Goal: Book appointment/travel/reservation

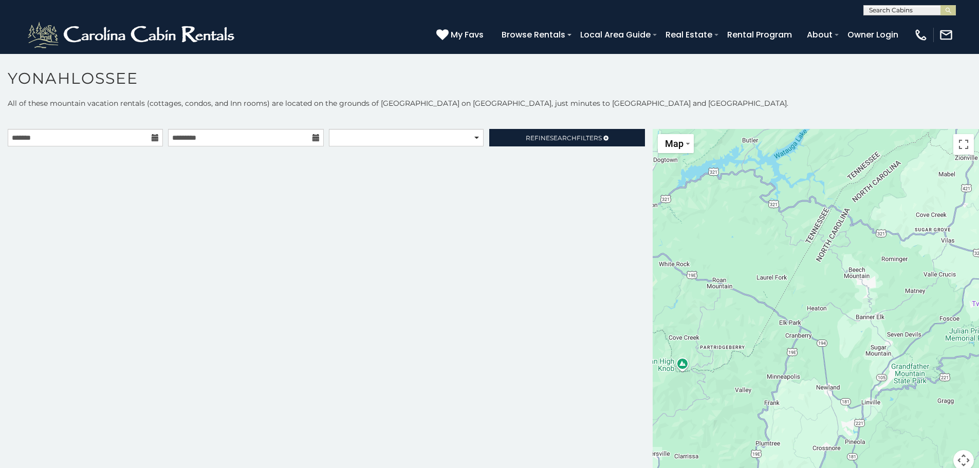
click at [156, 137] on icon at bounding box center [155, 137] width 7 height 7
click at [152, 136] on icon at bounding box center [155, 137] width 7 height 7
click at [141, 136] on input "text" at bounding box center [85, 137] width 155 height 17
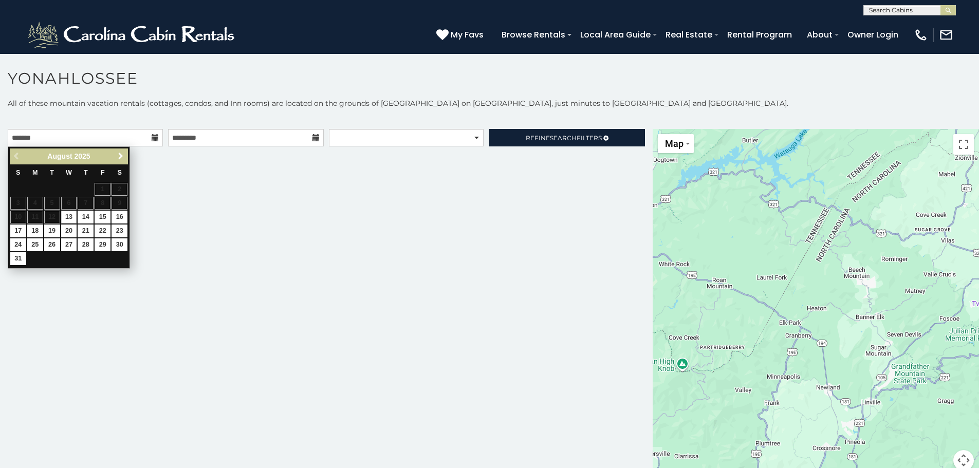
click at [117, 154] on span "Next" at bounding box center [121, 156] width 8 height 8
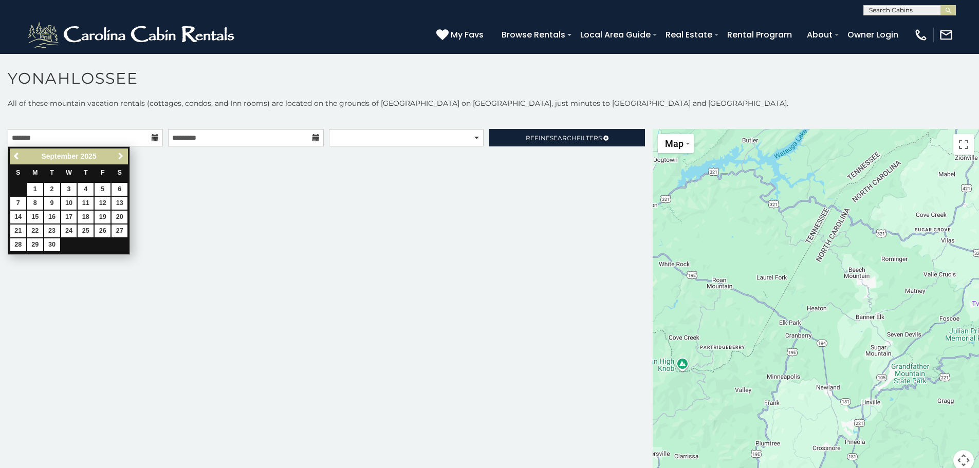
click at [117, 154] on span "Next" at bounding box center [121, 156] width 8 height 8
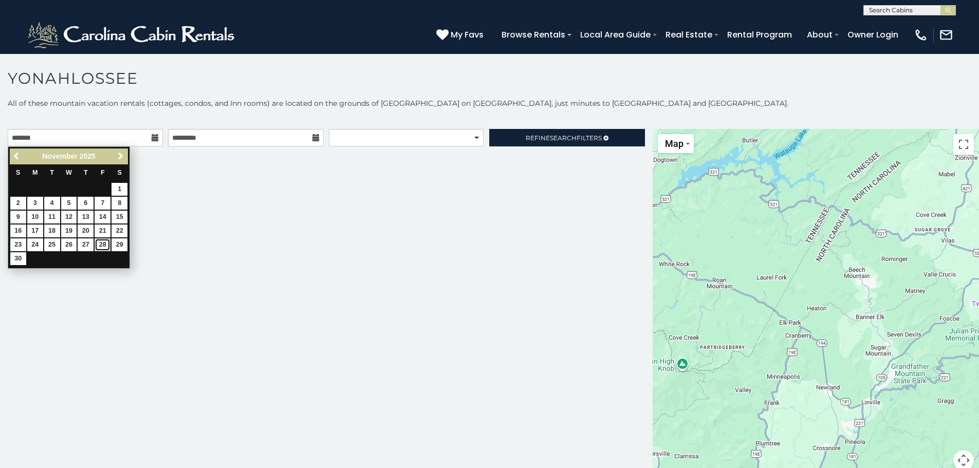
click at [97, 244] on link "28" at bounding box center [103, 244] width 16 height 13
type input "**********"
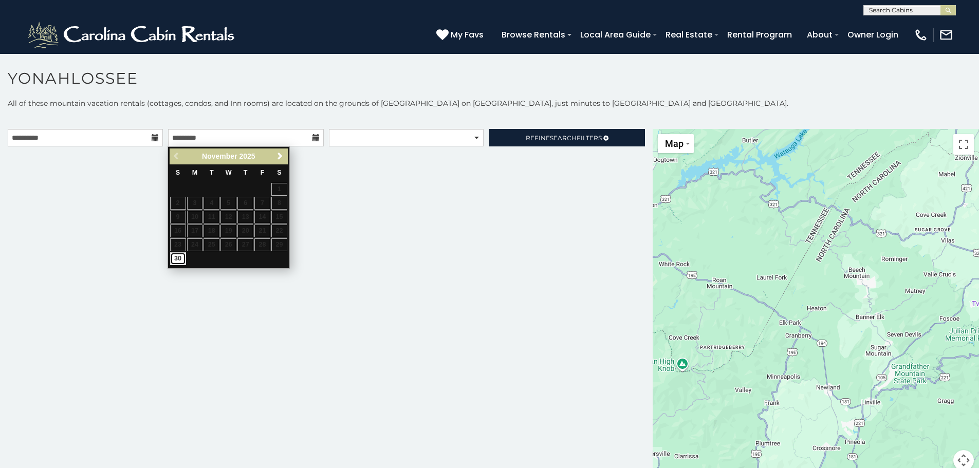
click at [177, 257] on link "30" at bounding box center [178, 258] width 16 height 13
type input "**********"
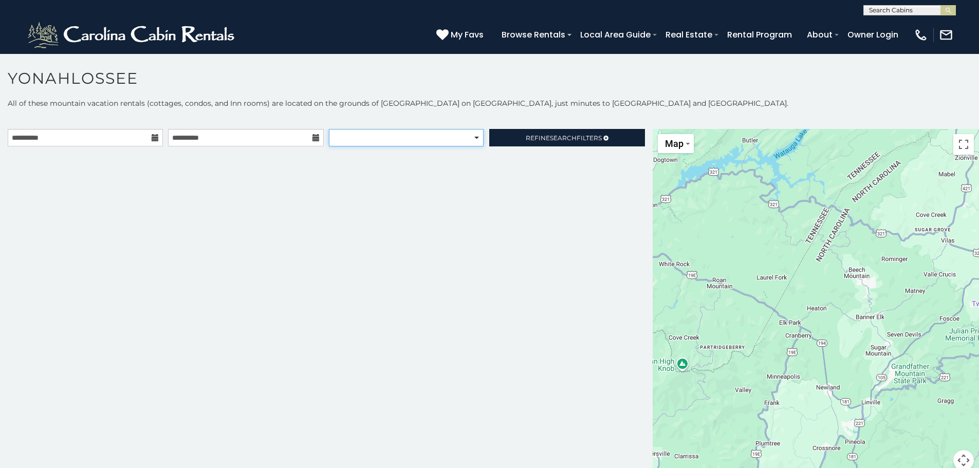
click at [386, 134] on select "**********" at bounding box center [406, 137] width 155 height 17
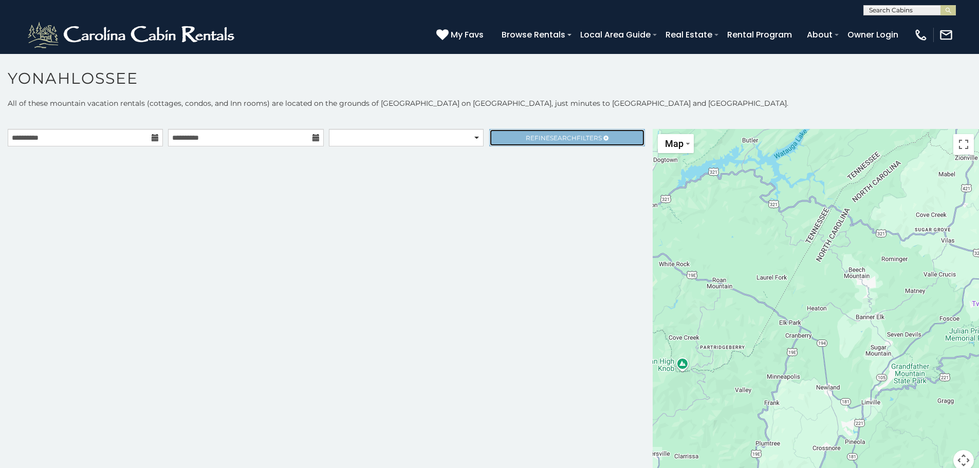
click at [550, 136] on span "Search" at bounding box center [563, 138] width 27 height 8
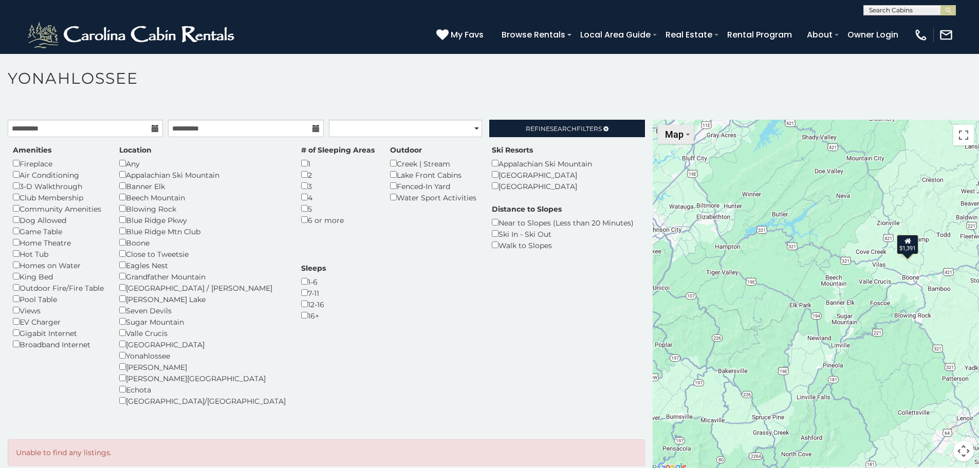
click at [679, 138] on span "Map" at bounding box center [674, 134] width 19 height 11
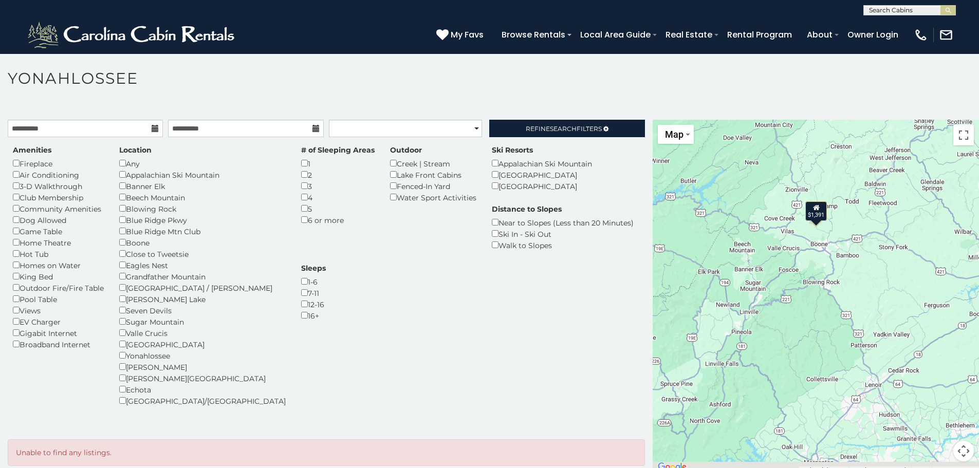
drag, startPoint x: 842, startPoint y: 262, endPoint x: 780, endPoint y: 227, distance: 71.8
click at [779, 227] on div "$1,391 $1,391" at bounding box center [816, 297] width 326 height 354
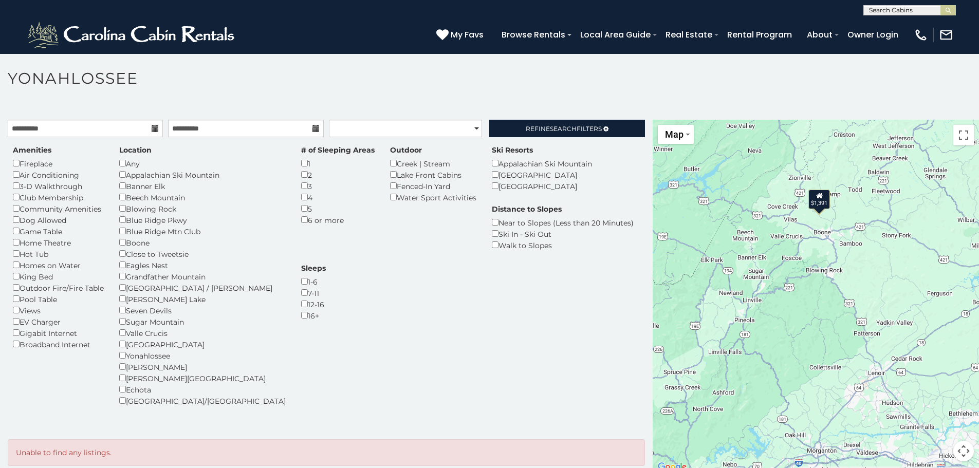
click at [326, 276] on div "1-6" at bounding box center [313, 281] width 25 height 11
click at [127, 357] on div "Yonahlossee" at bounding box center [202, 355] width 167 height 11
click at [572, 127] on span "Refine Search Filters" at bounding box center [564, 129] width 76 height 8
